Goal: Information Seeking & Learning: Learn about a topic

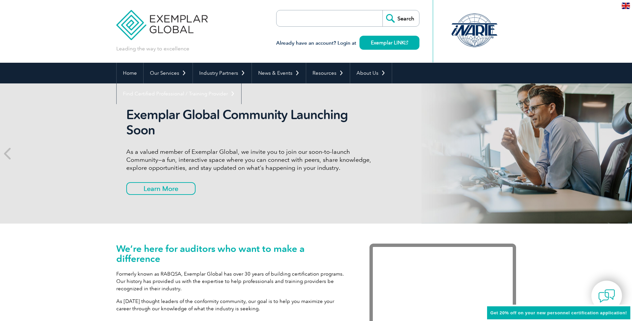
click at [334, 19] on input "search" at bounding box center [315, 18] width 70 height 16
type input "ISO27001"
click at [383, 10] on input "Search" at bounding box center [401, 18] width 37 height 16
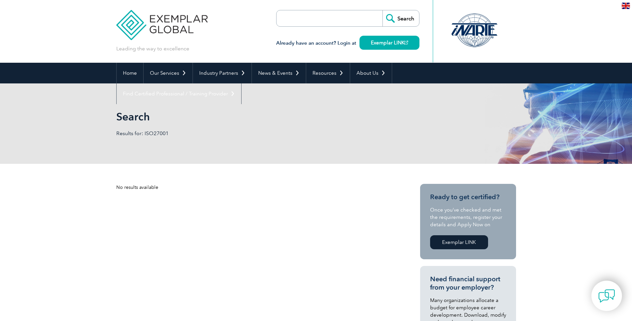
click at [331, 21] on input "search" at bounding box center [315, 18] width 70 height 16
type input "ISO27001 Lead"
click at [383, 10] on input "Search" at bounding box center [401, 18] width 37 height 16
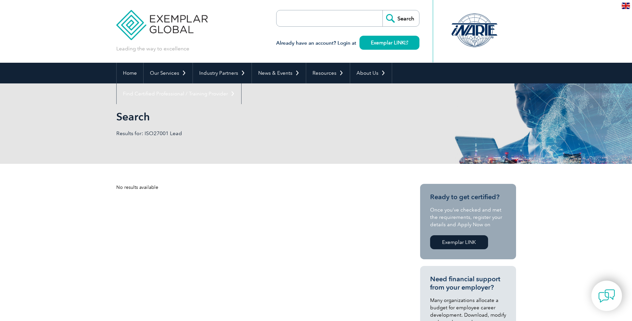
click at [313, 44] on h3 "Already have an account? Login at Exemplar LINK" at bounding box center [347, 43] width 143 height 8
click at [294, 18] on input "search" at bounding box center [315, 18] width 70 height 16
type input "ISO 27001"
click at [383, 10] on input "Search" at bounding box center [401, 18] width 37 height 16
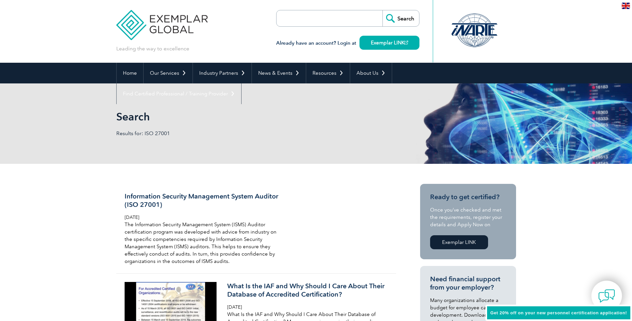
scroll to position [70, 0]
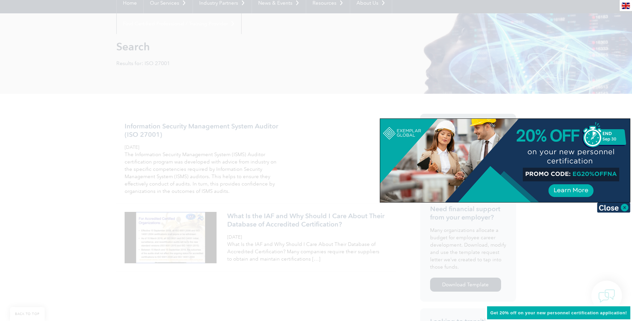
click at [288, 160] on div at bounding box center [316, 160] width 632 height 321
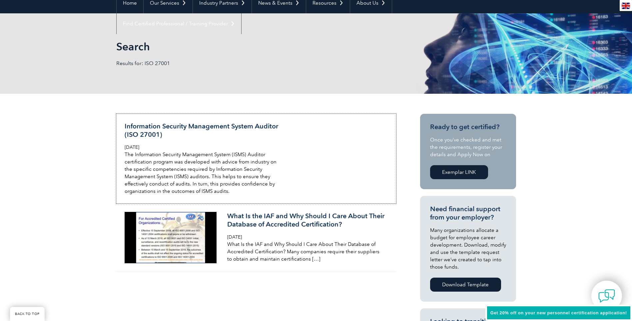
click at [288, 160] on link "Information Security Management System Auditor (ISO 27001) [DATE] The Informati…" at bounding box center [256, 159] width 280 height 90
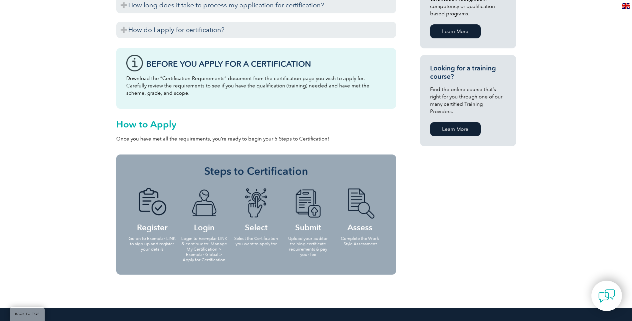
scroll to position [467, 0]
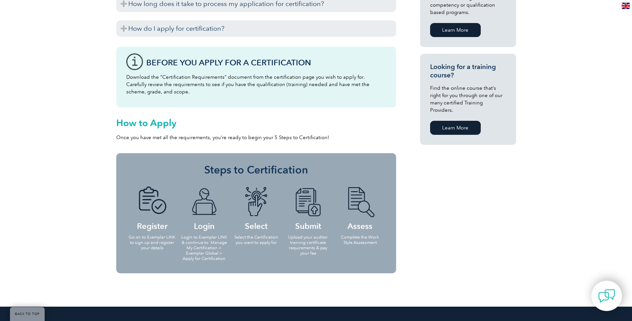
click at [208, 140] on p "Once you have met all the requirements, you’re ready to begin your 5 Steps to C…" at bounding box center [256, 137] width 280 height 7
click at [206, 140] on p "Once you have met all the requirements, you’re ready to begin your 5 Steps to C…" at bounding box center [256, 137] width 280 height 7
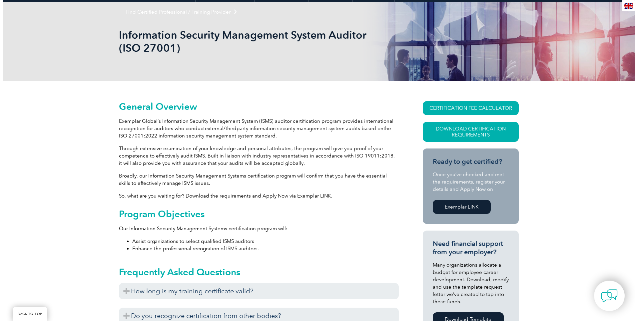
scroll to position [81, 0]
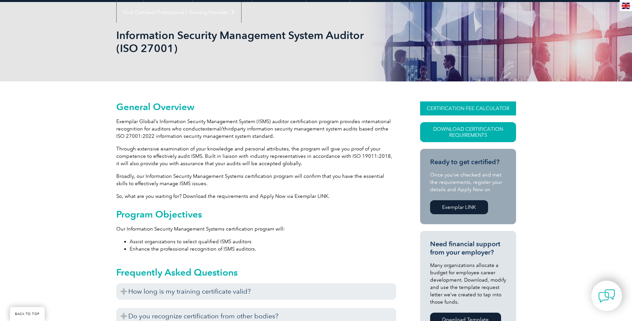
click at [472, 107] on link "CERTIFICATION FEE CALCULATOR" at bounding box center [468, 108] width 96 height 14
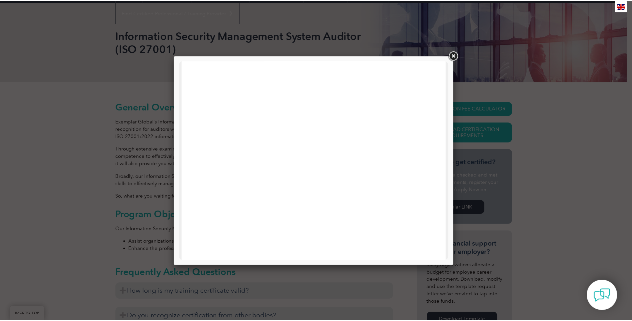
scroll to position [13, 0]
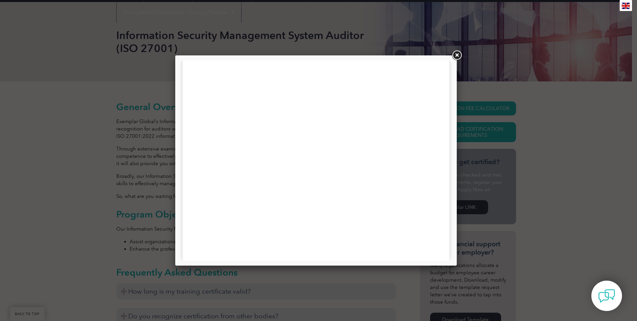
click at [456, 58] on link at bounding box center [457, 55] width 12 height 12
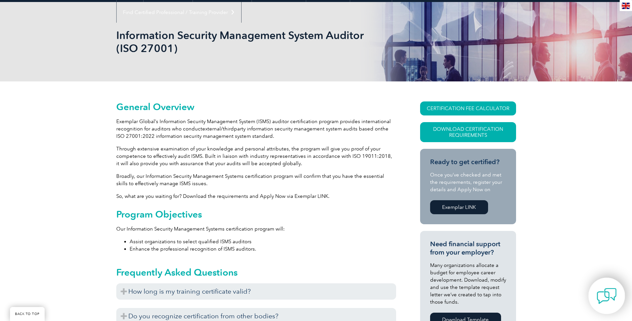
click at [607, 299] on img at bounding box center [607, 296] width 20 height 20
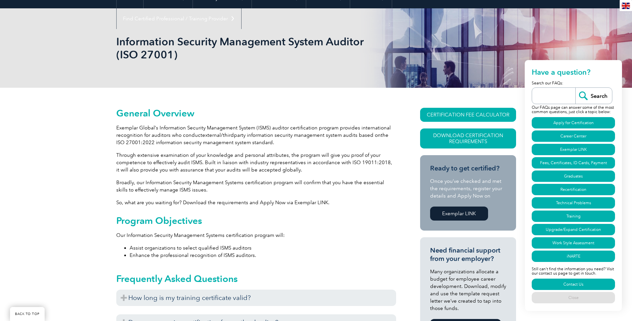
scroll to position [74, 0]
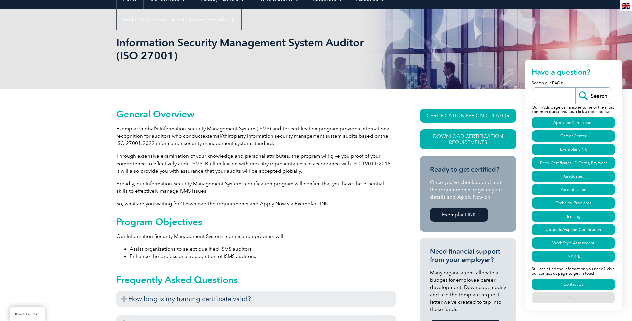
click at [344, 186] on p "Broadly, our Information Security Management Systems certification program will…" at bounding box center [256, 187] width 280 height 15
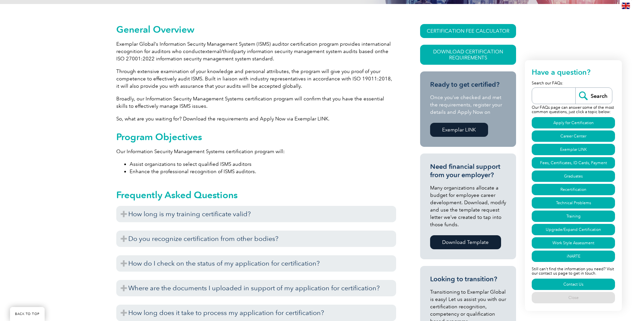
scroll to position [162, 0]
